Goal: Complete application form

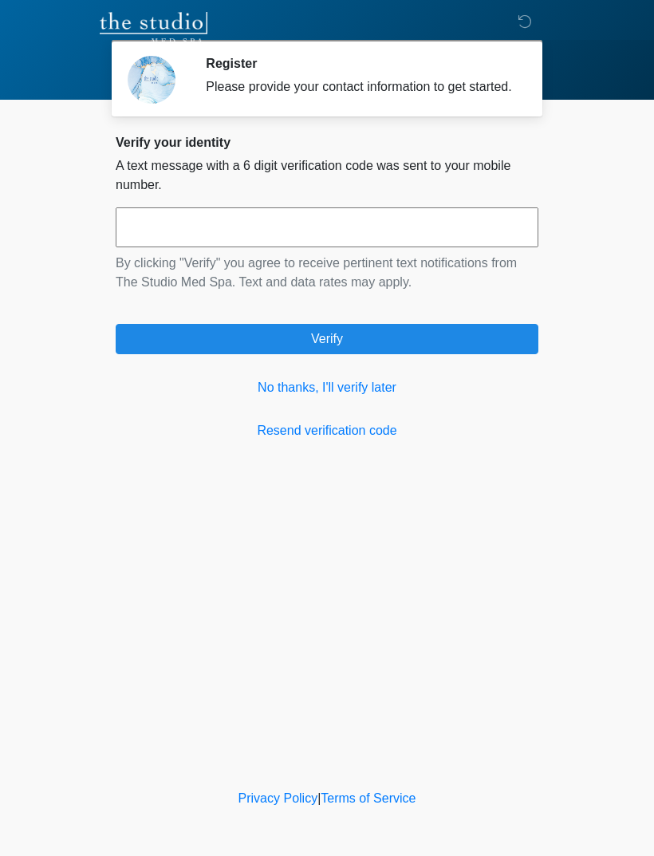
click at [342, 397] on link "No thanks, I'll verify later" at bounding box center [327, 387] width 423 height 19
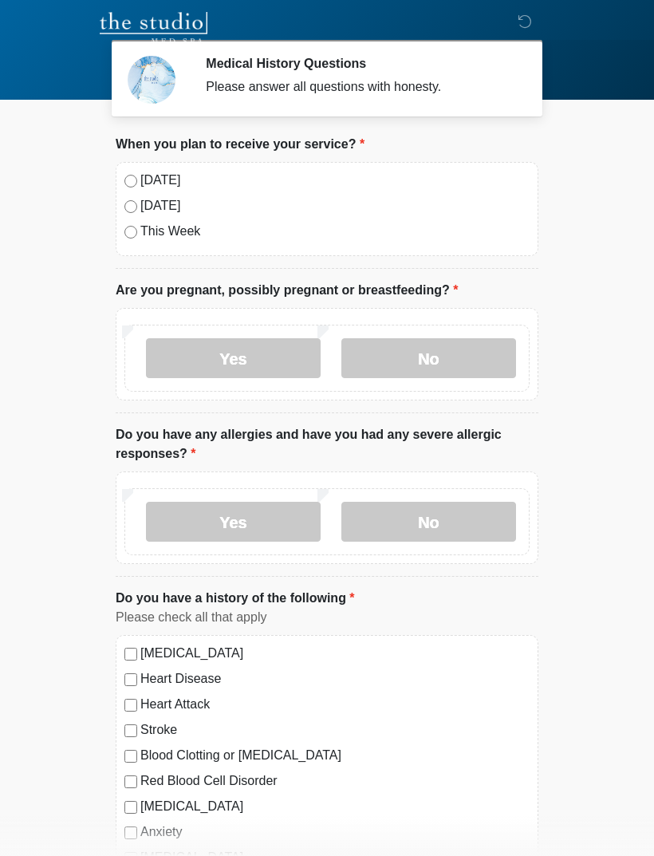
click at [163, 189] on label "[DATE]" at bounding box center [334, 180] width 389 height 19
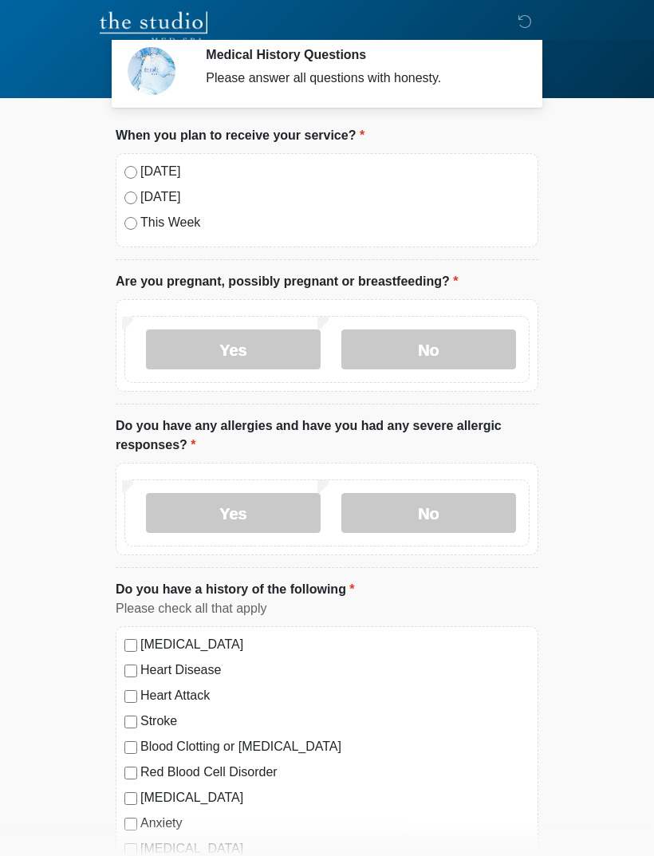
scroll to position [9, 0]
click at [472, 360] on label "No" at bounding box center [429, 350] width 175 height 40
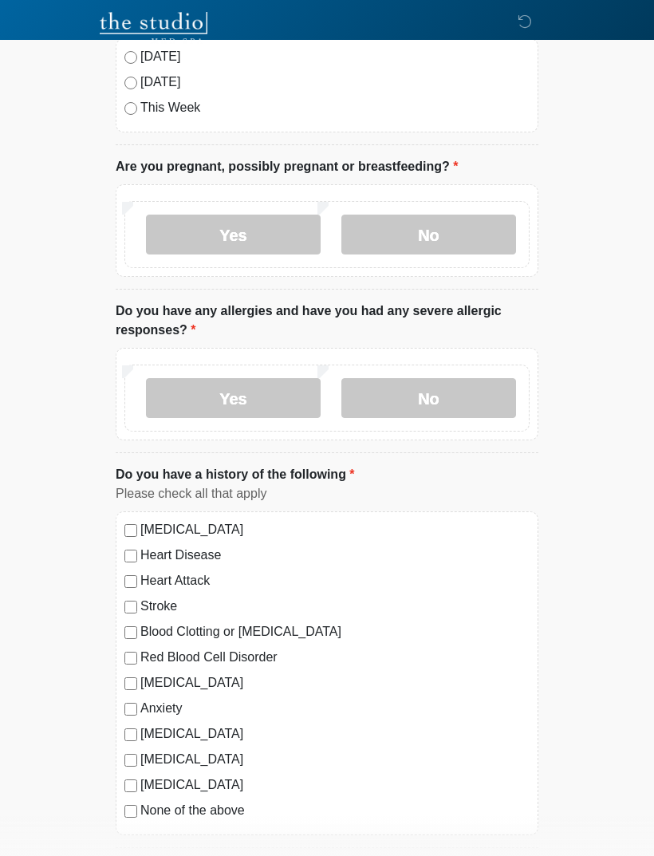
scroll to position [129, 0]
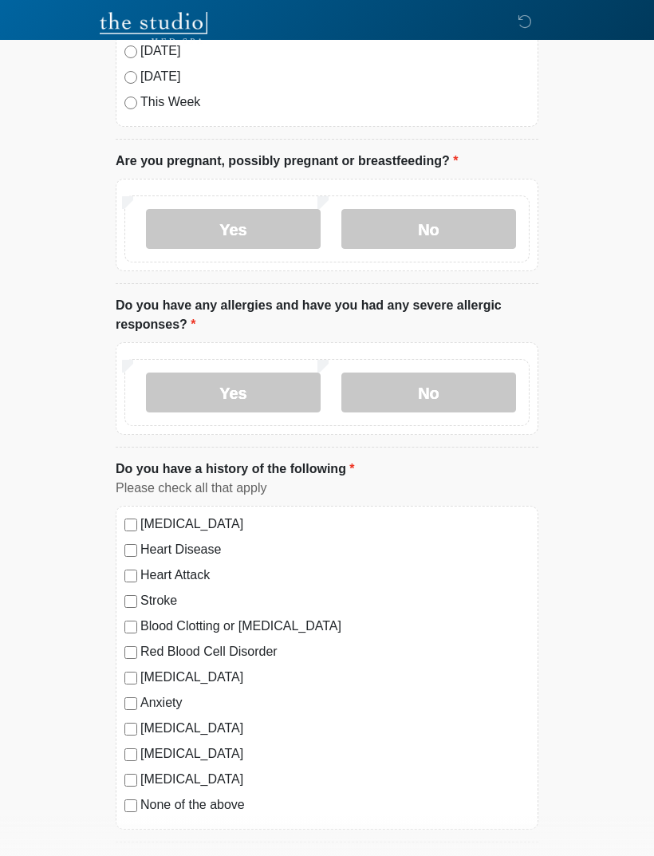
click at [413, 404] on label "No" at bounding box center [429, 393] width 175 height 40
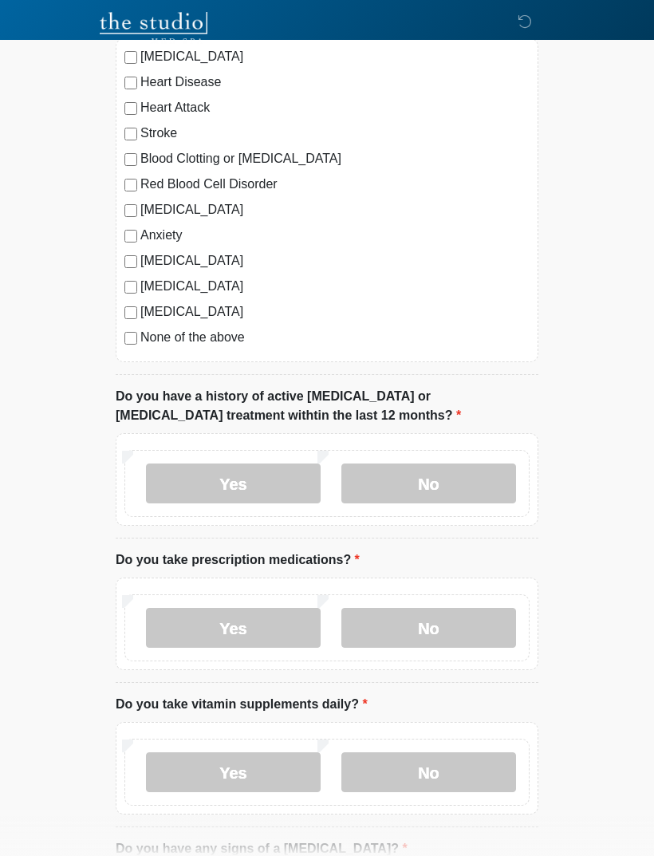
scroll to position [599, 0]
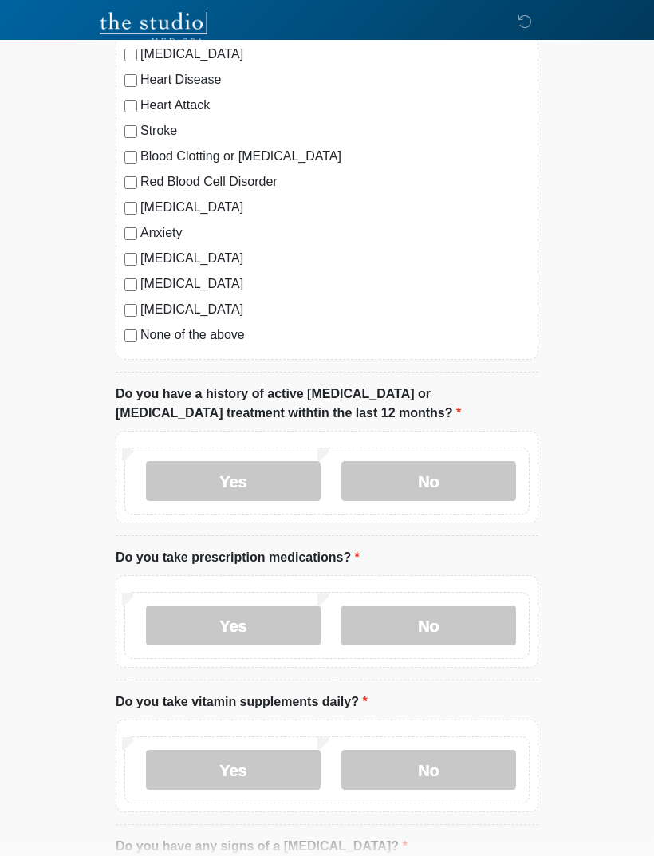
click at [453, 480] on label "No" at bounding box center [429, 481] width 175 height 40
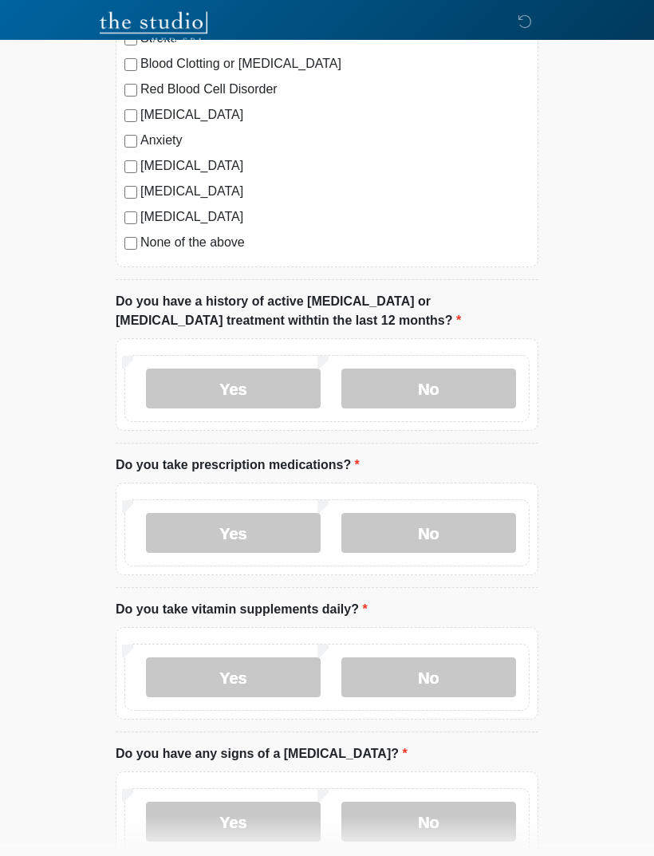
scroll to position [692, 0]
click at [380, 535] on label "No" at bounding box center [429, 533] width 175 height 40
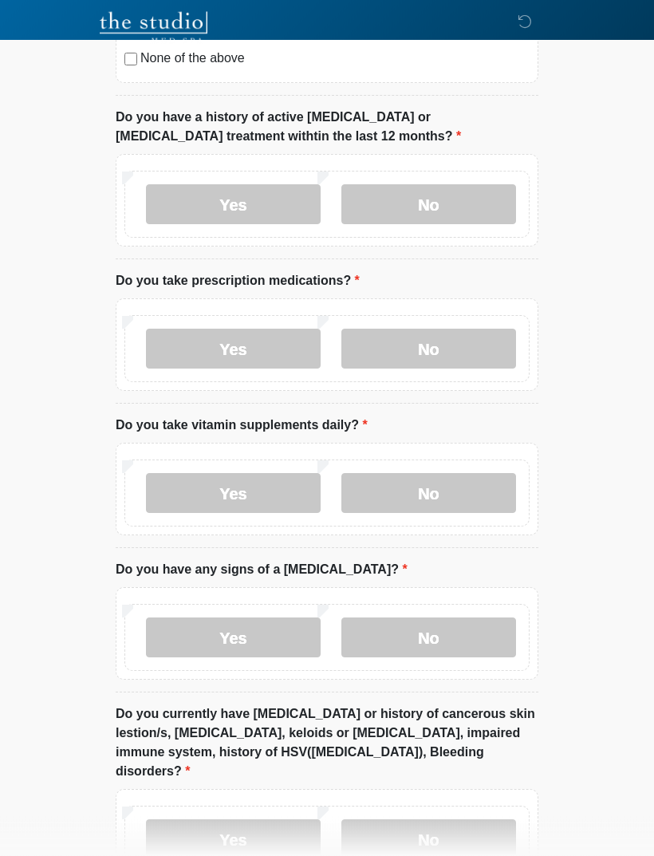
scroll to position [876, 0]
click at [469, 492] on label "No" at bounding box center [429, 493] width 175 height 40
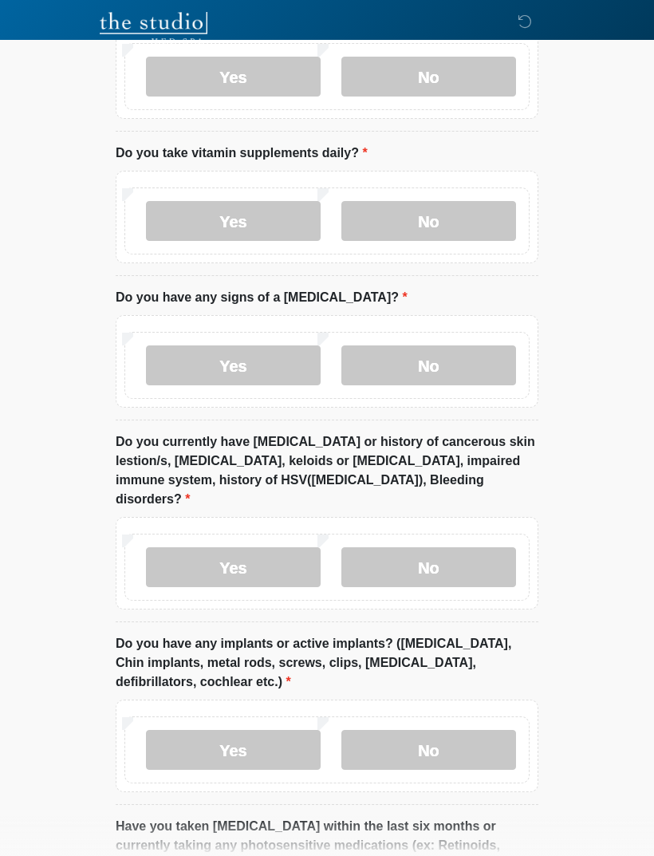
scroll to position [1150, 0]
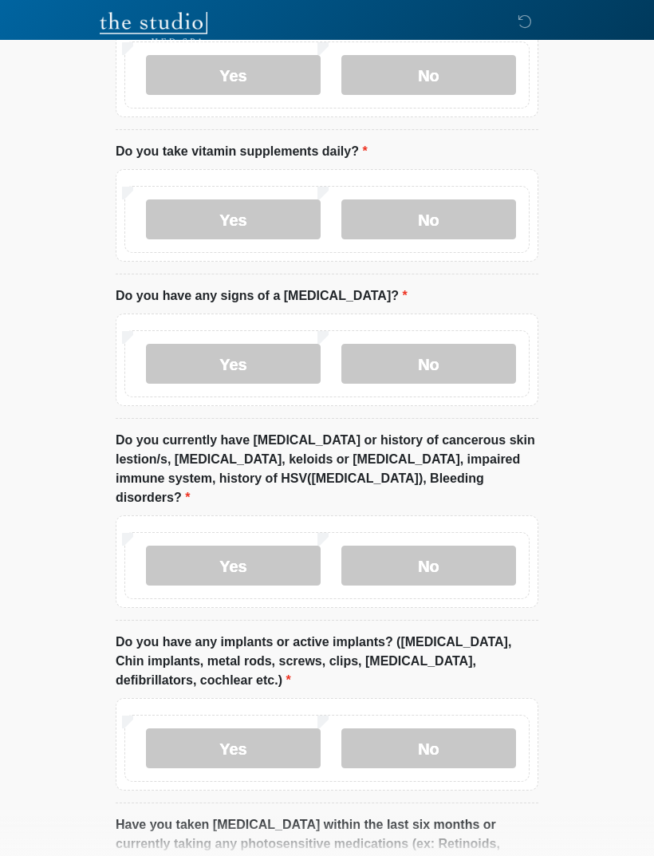
click at [459, 351] on label "No" at bounding box center [429, 364] width 175 height 40
click at [467, 548] on label "No" at bounding box center [429, 566] width 175 height 40
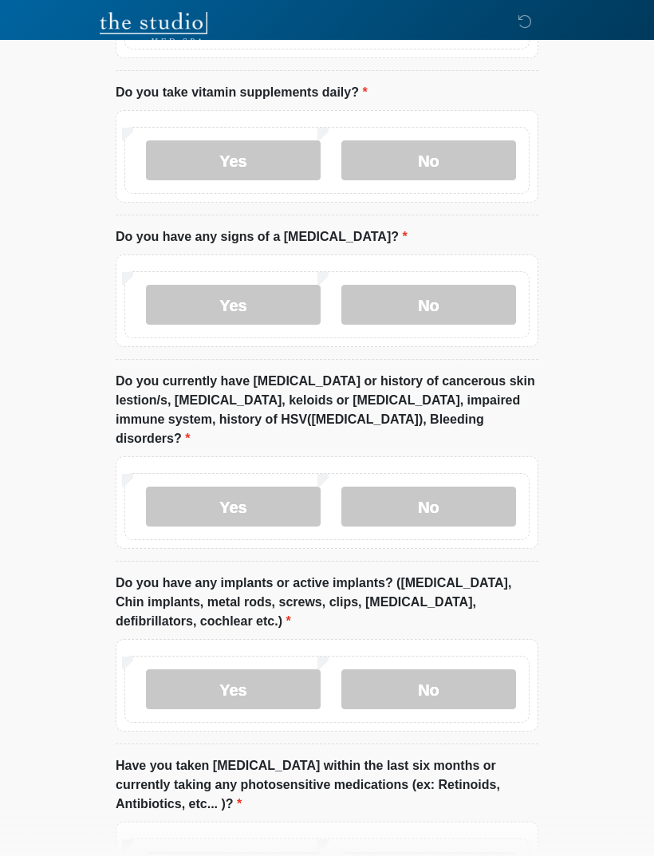
scroll to position [1335, 0]
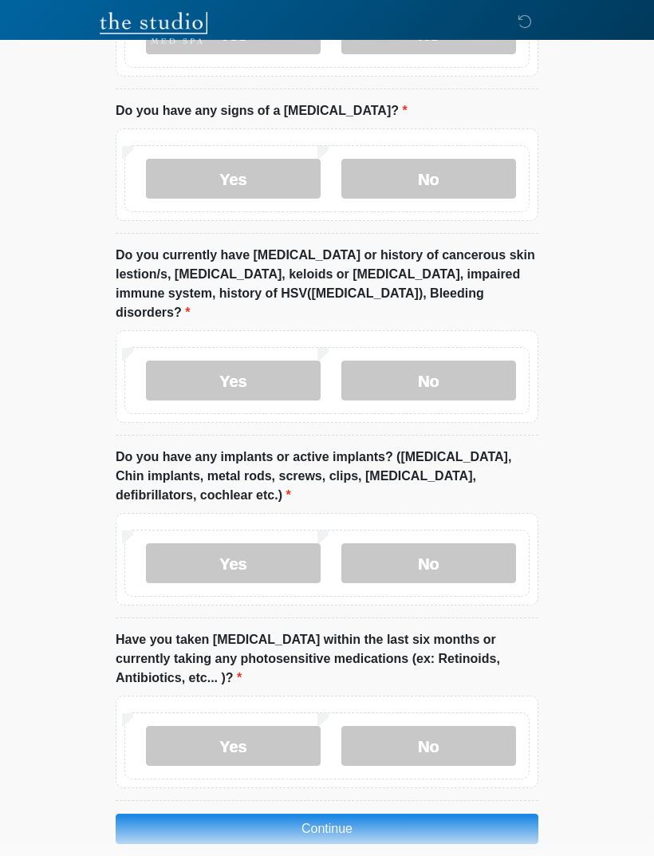
click at [262, 544] on label "Yes" at bounding box center [233, 564] width 175 height 40
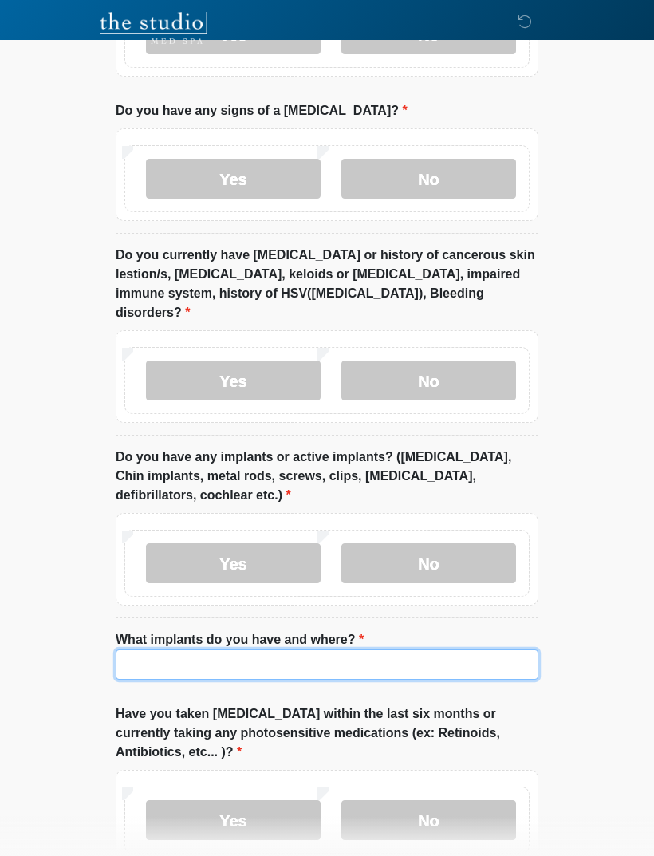
click at [326, 654] on input "What implants do you have and where?" at bounding box center [327, 665] width 423 height 30
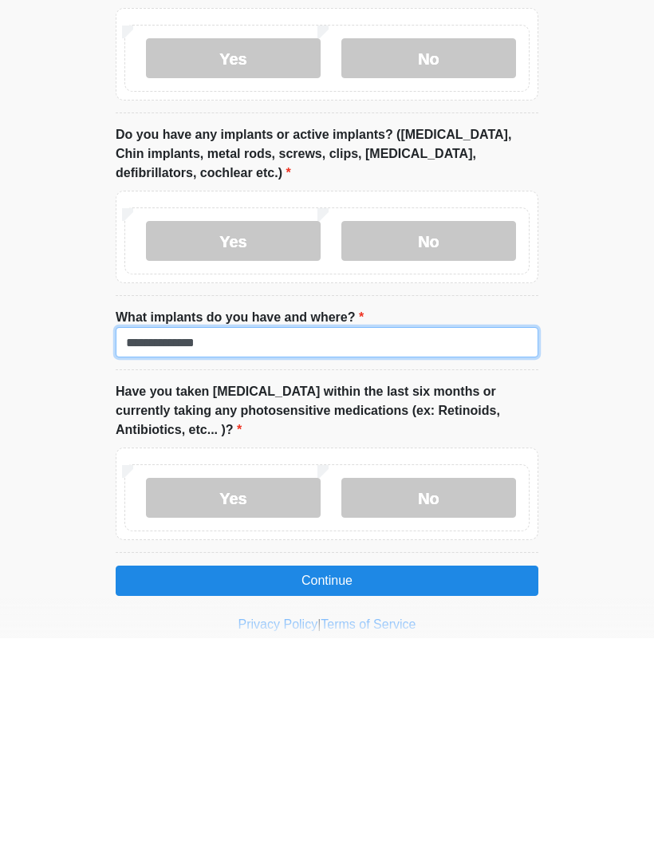
type input "**********"
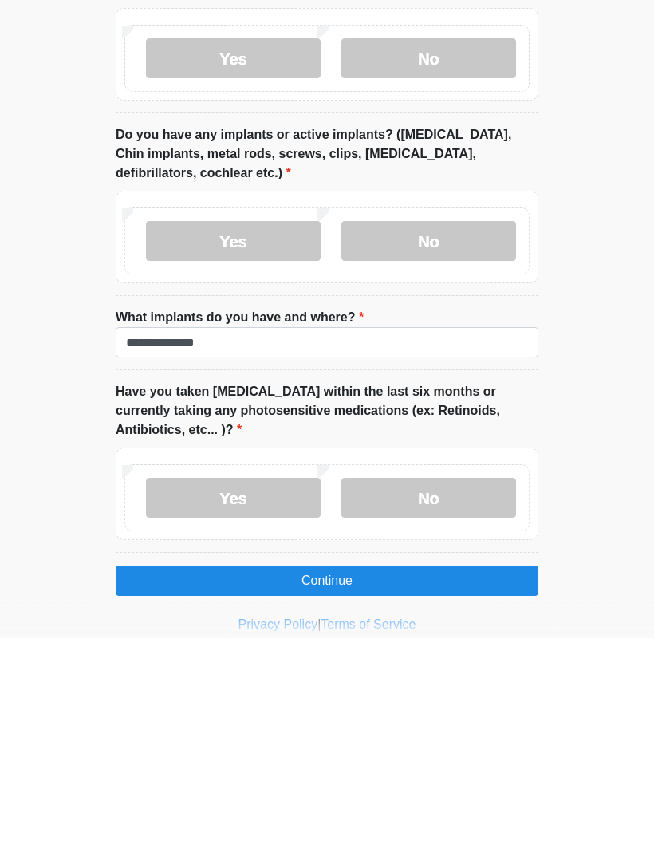
click at [498, 696] on label "No" at bounding box center [429, 716] width 175 height 40
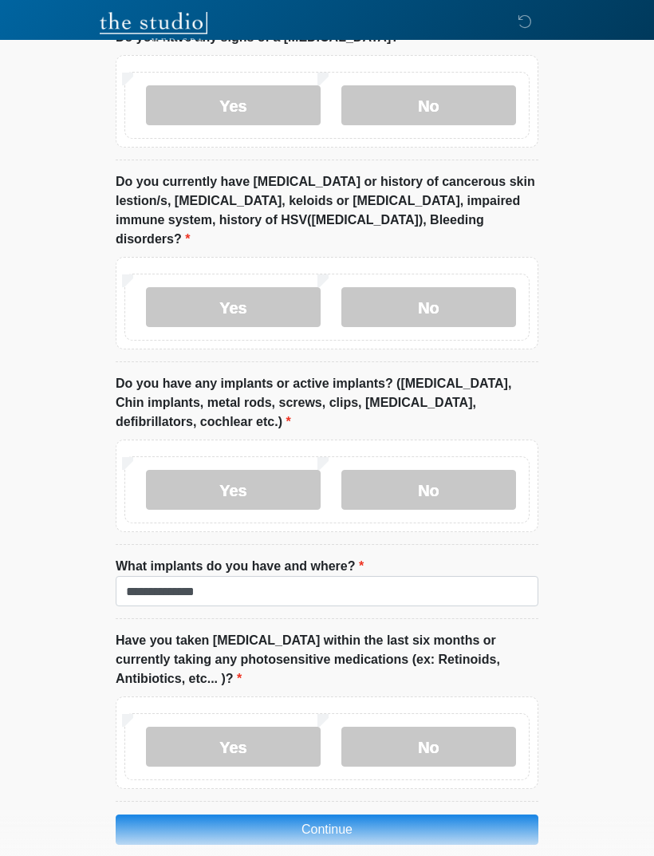
click at [441, 816] on button "Continue" at bounding box center [327, 830] width 423 height 30
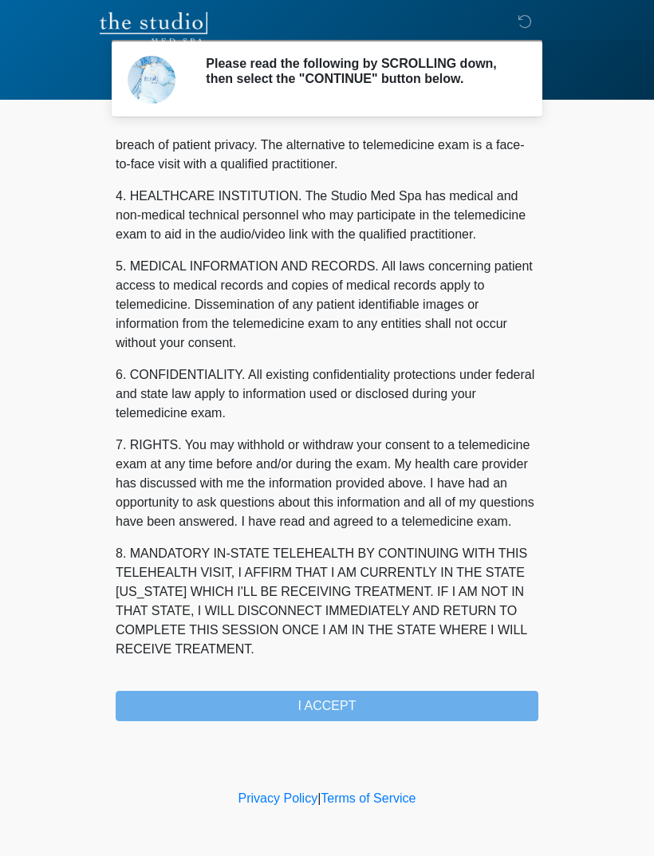
scroll to position [408, 0]
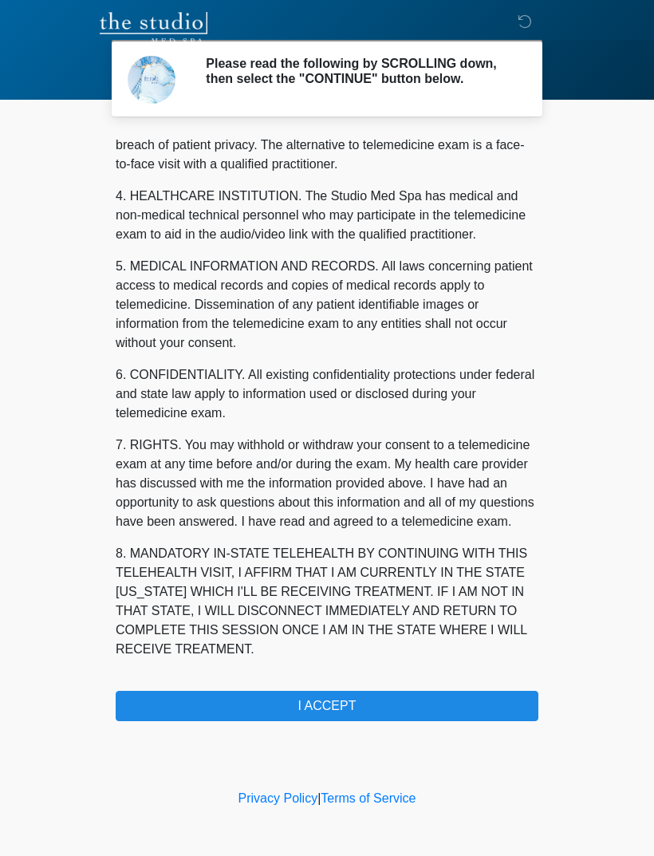
click at [409, 713] on button "I ACCEPT" at bounding box center [327, 706] width 423 height 30
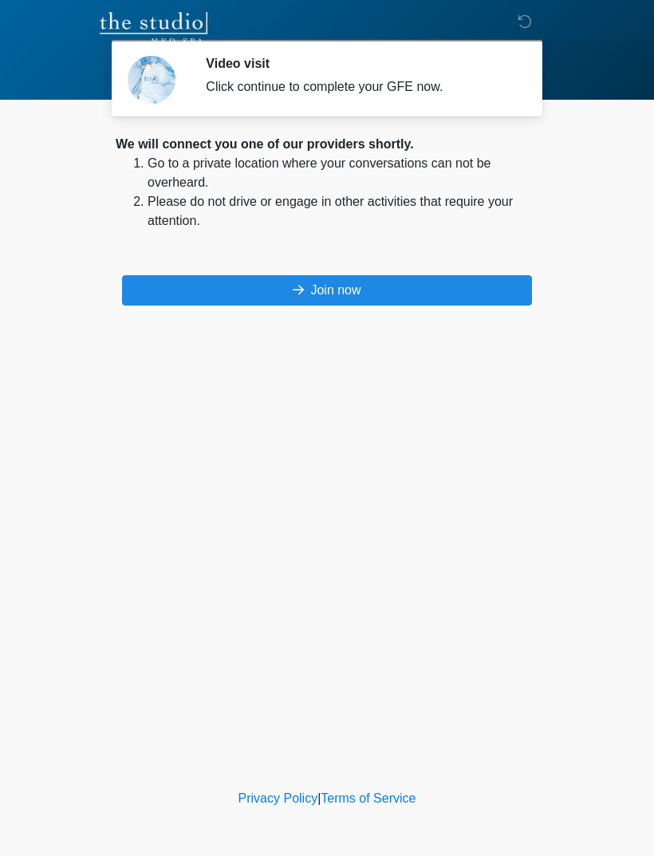
click at [350, 283] on button "Join now" at bounding box center [327, 290] width 410 height 30
